Goal: Check status: Check status

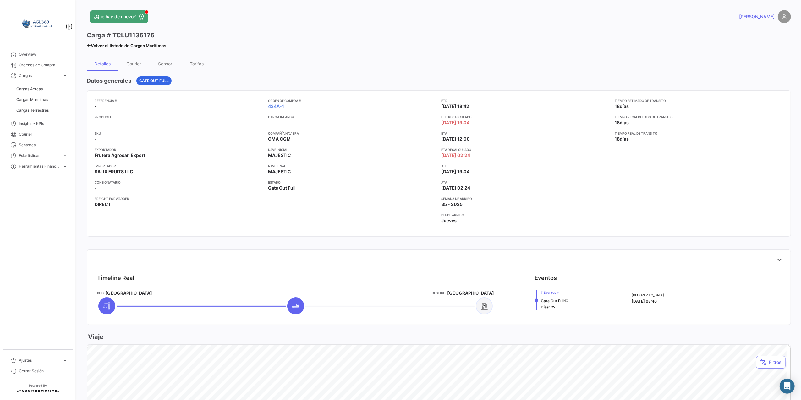
click at [704, 198] on div "Tiempo estimado de [PERSON_NAME] 18 [PERSON_NAME] Tiempo recalculado de [PERSON…" at bounding box center [698, 163] width 168 height 131
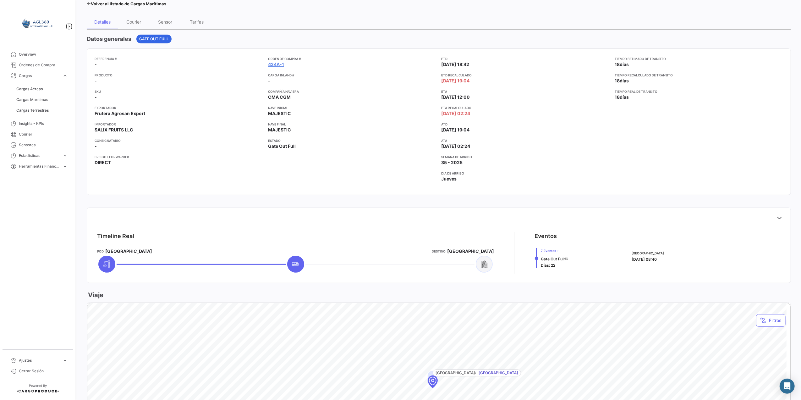
click at [552, 251] on span "7 Eventos +" at bounding box center [554, 250] width 27 height 5
click at [542, 251] on span "7 Eventos +" at bounding box center [554, 250] width 27 height 5
click at [535, 259] on div at bounding box center [536, 257] width 3 height 3
click at [554, 262] on mat-tooltip-component "Gate Out Full" at bounding box center [550, 270] width 41 height 18
click at [640, 258] on span "[DATE] 08:40" at bounding box center [643, 259] width 25 height 5
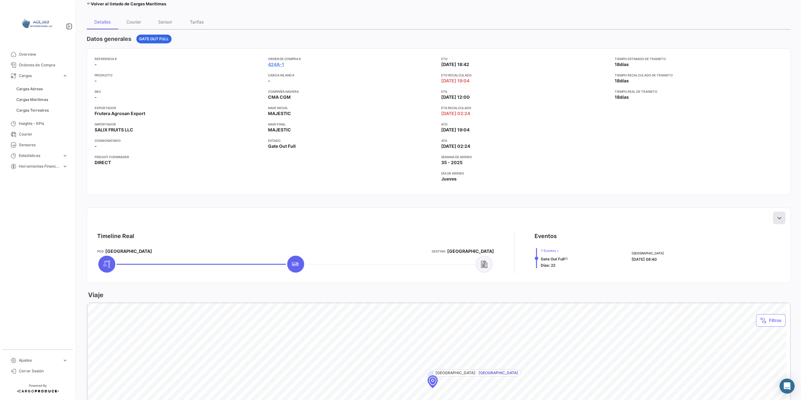
drag, startPoint x: 772, startPoint y: 218, endPoint x: 777, endPoint y: 219, distance: 4.9
click at [773, 218] on button at bounding box center [779, 217] width 13 height 13
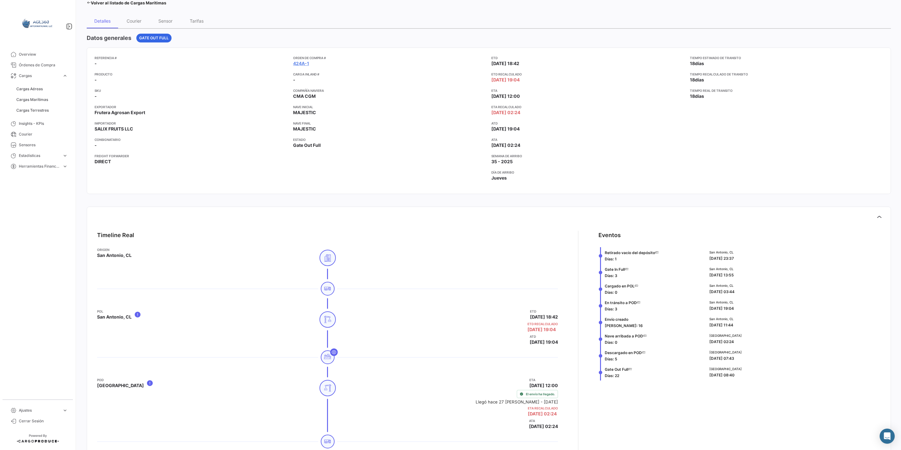
scroll to position [0, 0]
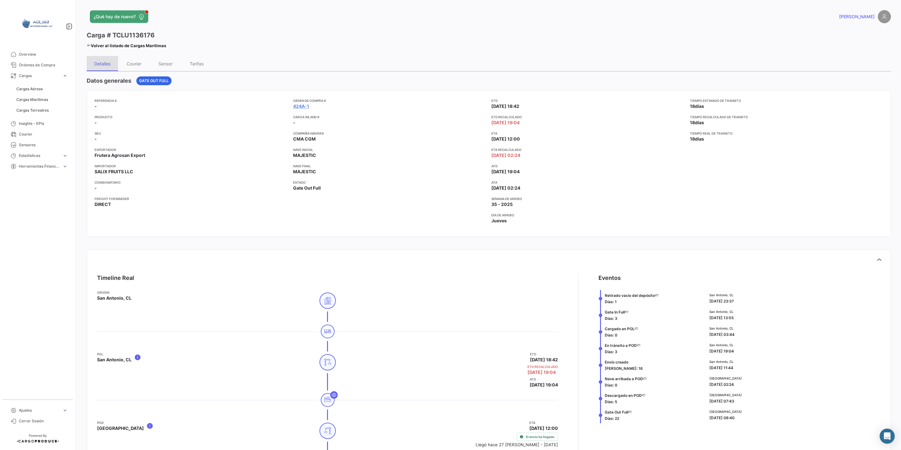
click at [101, 64] on div "Detalles" at bounding box center [102, 63] width 16 height 5
click at [36, 97] on span "Cargas Marítimas" at bounding box center [32, 100] width 32 height 6
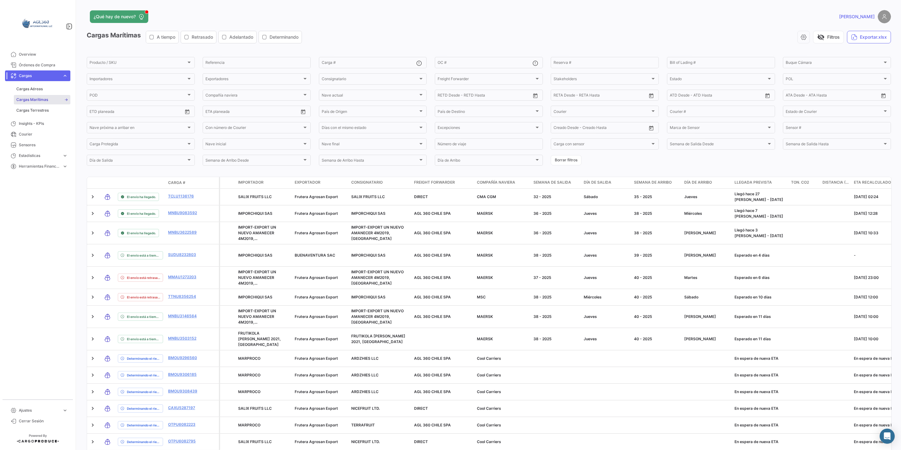
drag, startPoint x: 560, startPoint y: 449, endPoint x: 645, endPoint y: 427, distance: 87.2
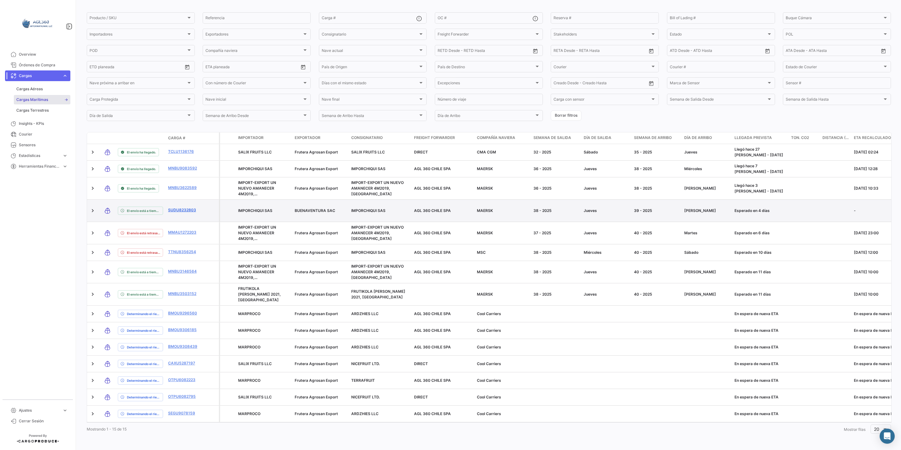
click at [178, 209] on link "SUDU8232803" at bounding box center [184, 210] width 33 height 6
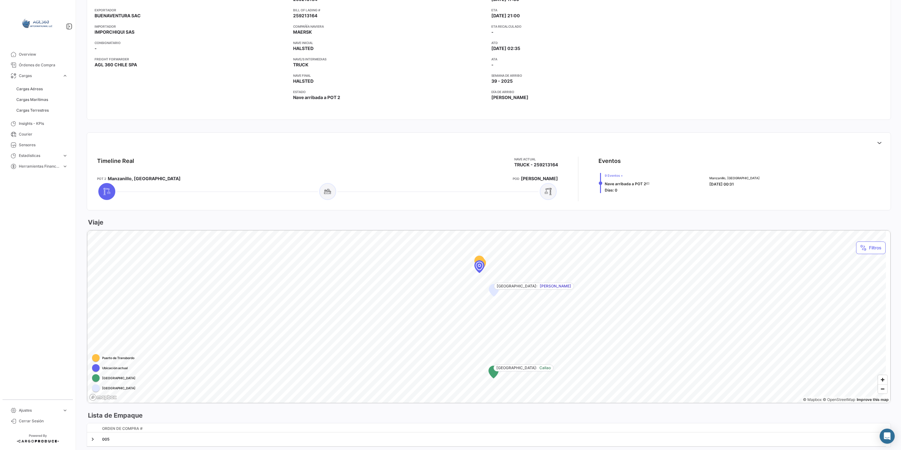
scroll to position [160, 0]
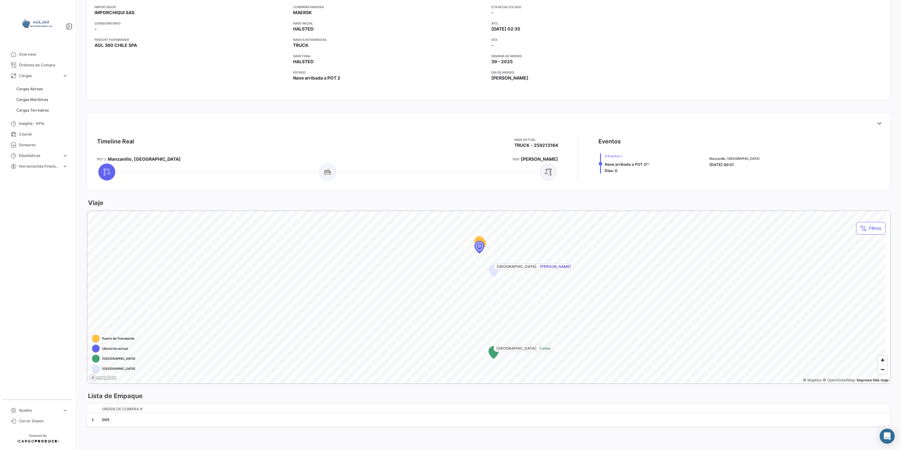
click at [615, 155] on span "9 Eventos +" at bounding box center [627, 155] width 45 height 5
click at [617, 155] on span "9 Eventos +" at bounding box center [627, 155] width 45 height 5
click at [800, 123] on icon at bounding box center [879, 123] width 6 height 6
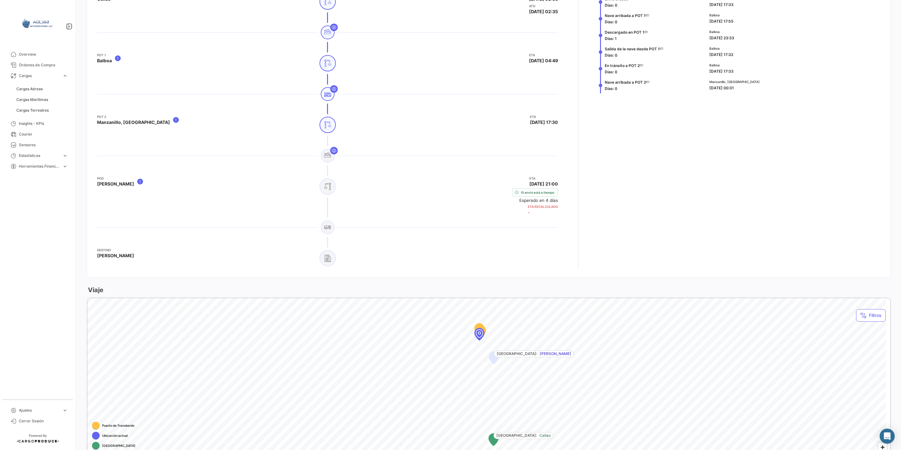
scroll to position [471, 0]
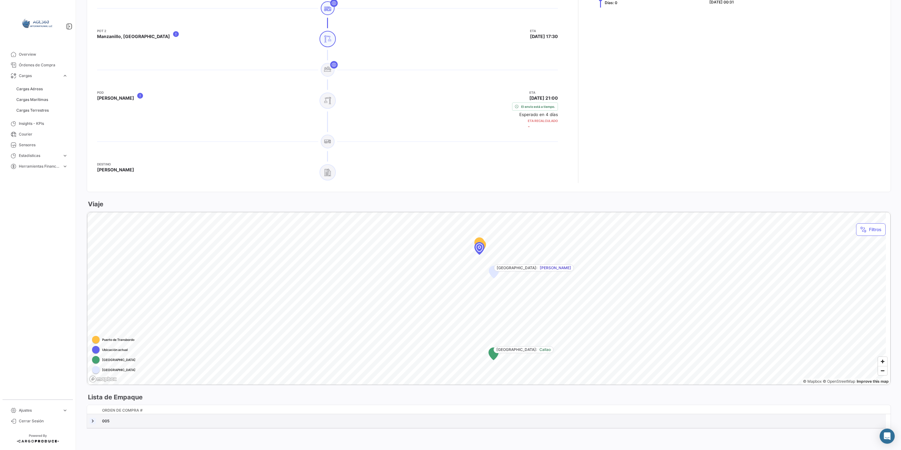
click at [90, 399] on link at bounding box center [93, 421] width 6 height 6
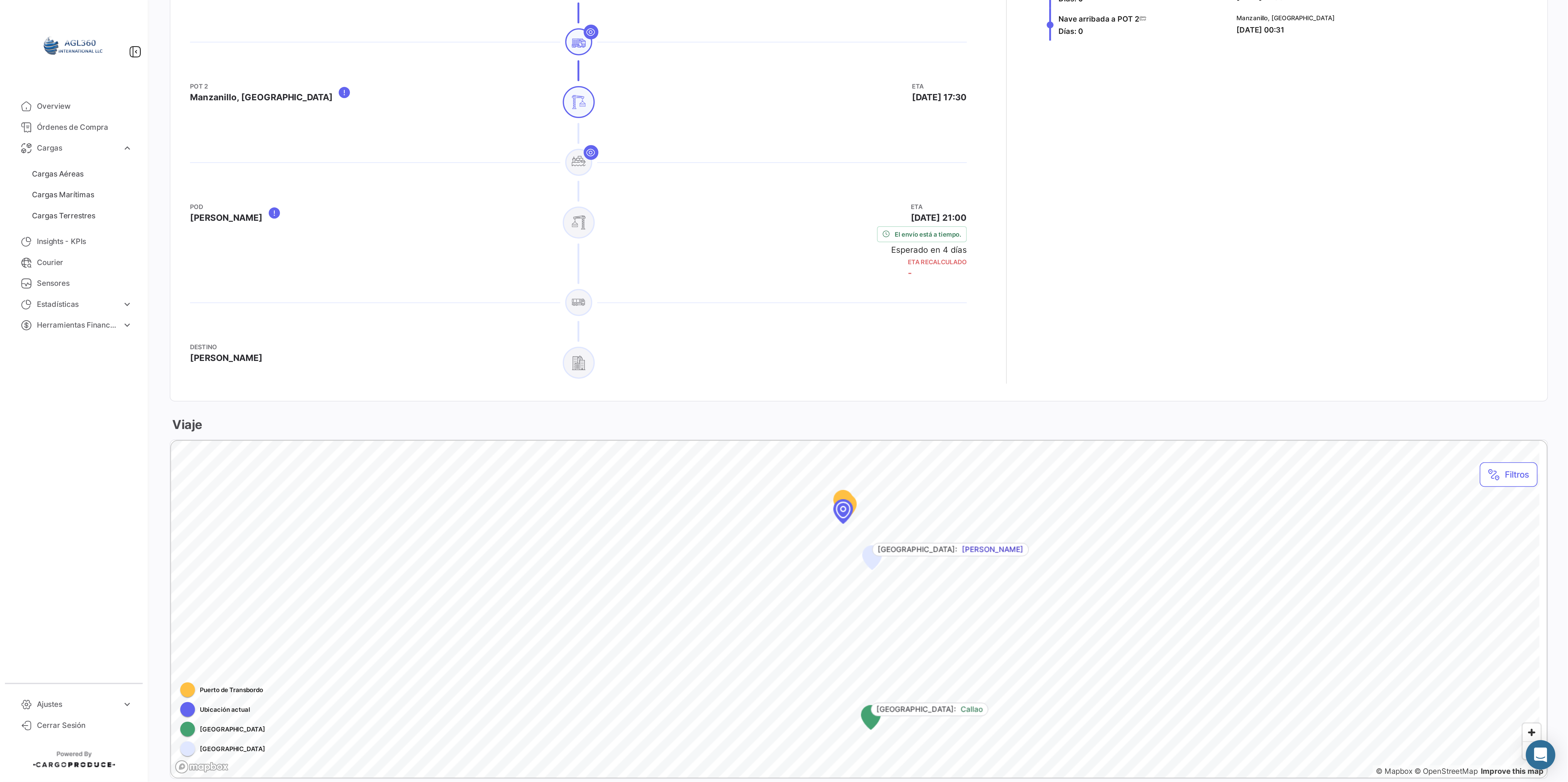
scroll to position [482, 0]
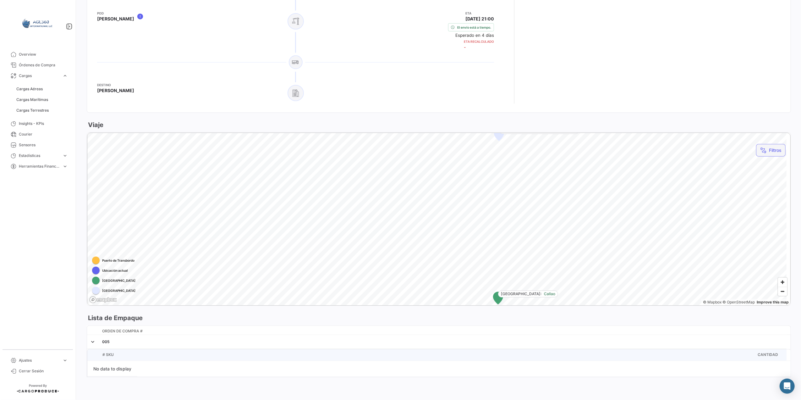
click at [768, 145] on button "Filtros" at bounding box center [771, 150] width 30 height 13
click at [757, 157] on span "Por defecto" at bounding box center [767, 158] width 24 height 5
click at [112, 278] on span "[GEOGRAPHIC_DATA]" at bounding box center [118, 280] width 33 height 5
click at [97, 287] on div at bounding box center [96, 291] width 8 height 8
click at [95, 288] on div "[GEOGRAPHIC_DATA]: [GEOGRAPHIC_DATA] [GEOGRAPHIC_DATA]: [GEOGRAPHIC_DATA] © Map…" at bounding box center [438, 219] width 703 height 173
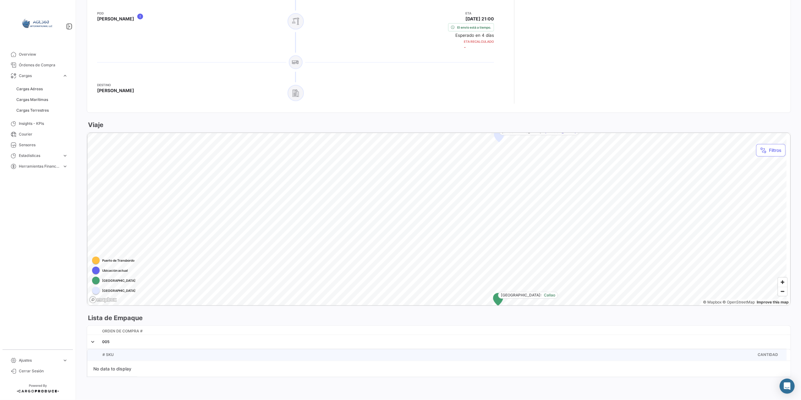
click at [94, 296] on link "Mapbox logo" at bounding box center [103, 299] width 28 height 7
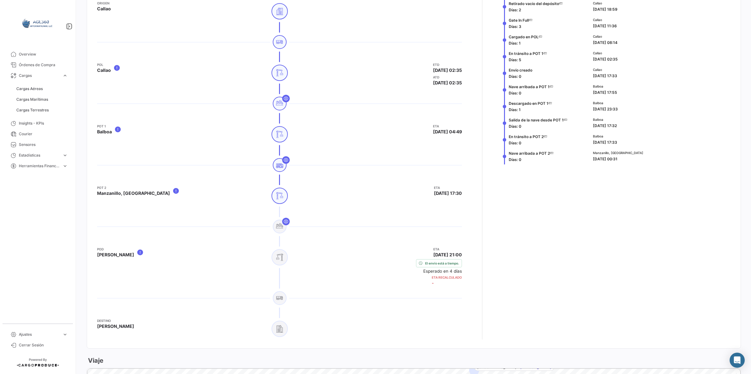
scroll to position [572, 0]
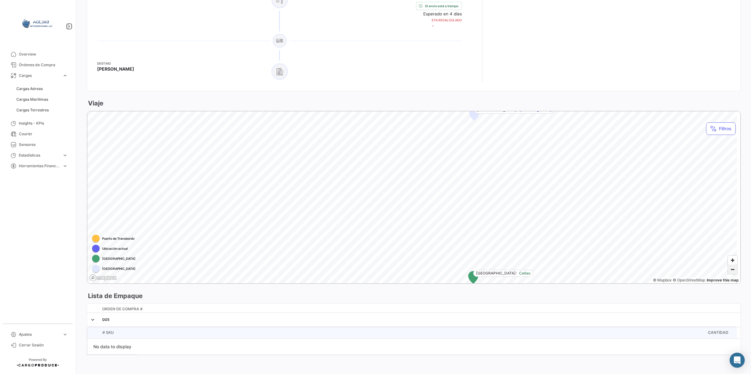
click at [728, 266] on span "Zoom out" at bounding box center [732, 269] width 9 height 9
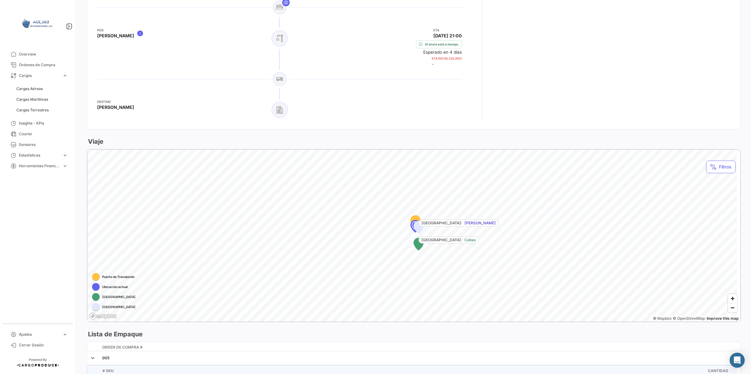
scroll to position [532, 0]
